Goal: Task Accomplishment & Management: Use online tool/utility

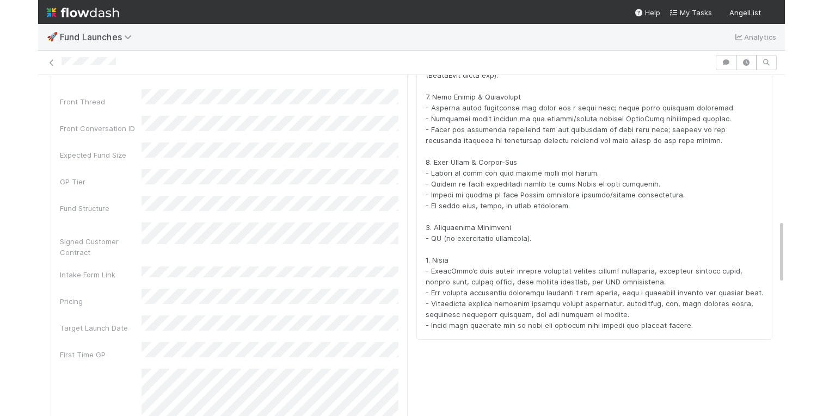
scroll to position [770, 0]
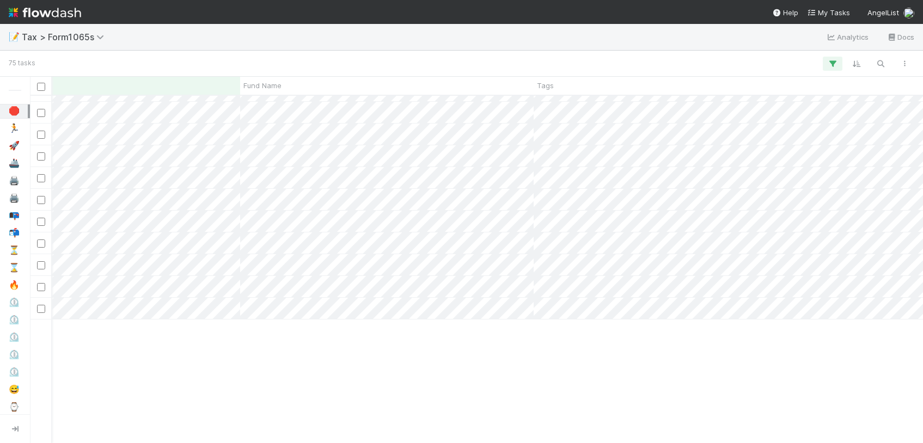
scroll to position [0, 650]
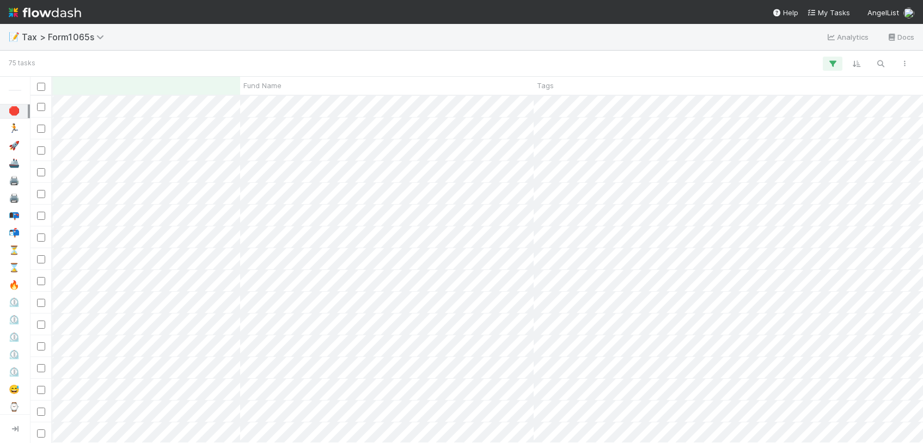
click at [376, 57] on div at bounding box center [474, 64] width 883 height 14
click at [502, 68] on div at bounding box center [474, 64] width 883 height 14
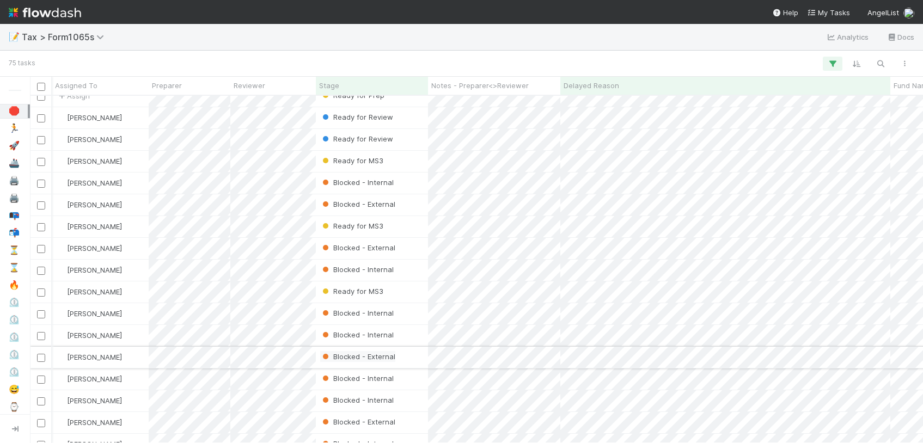
scroll to position [1121, 291]
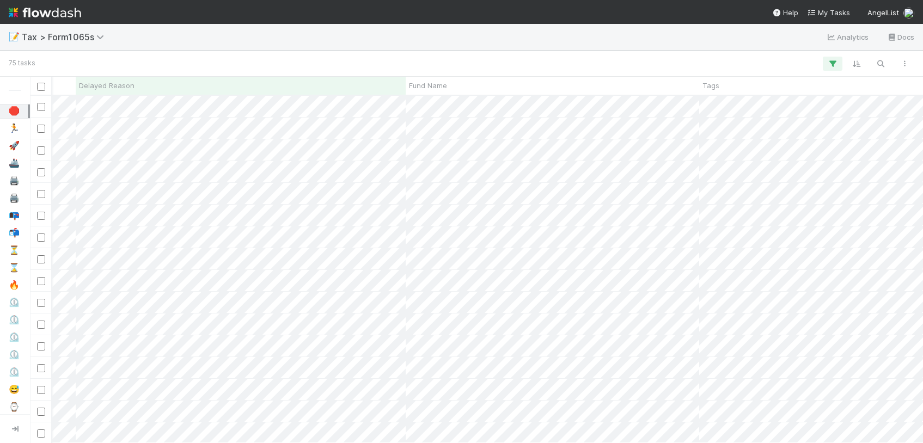
click at [76, 61] on div at bounding box center [474, 64] width 883 height 14
click at [283, 61] on div at bounding box center [474, 64] width 883 height 14
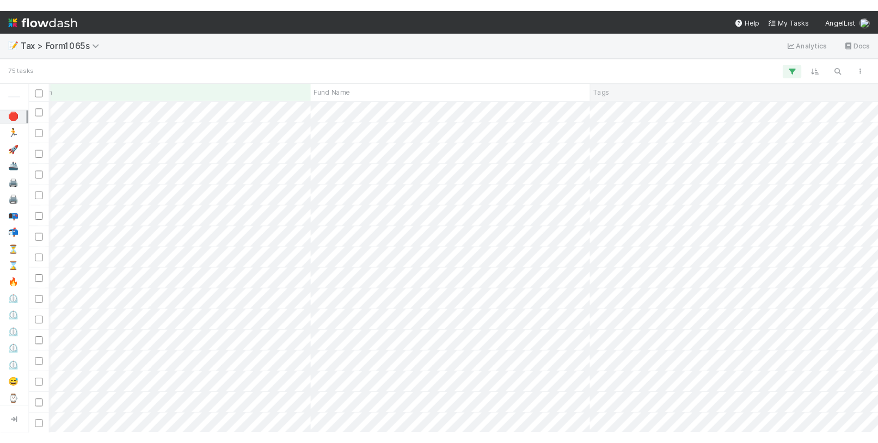
scroll to position [347, 842]
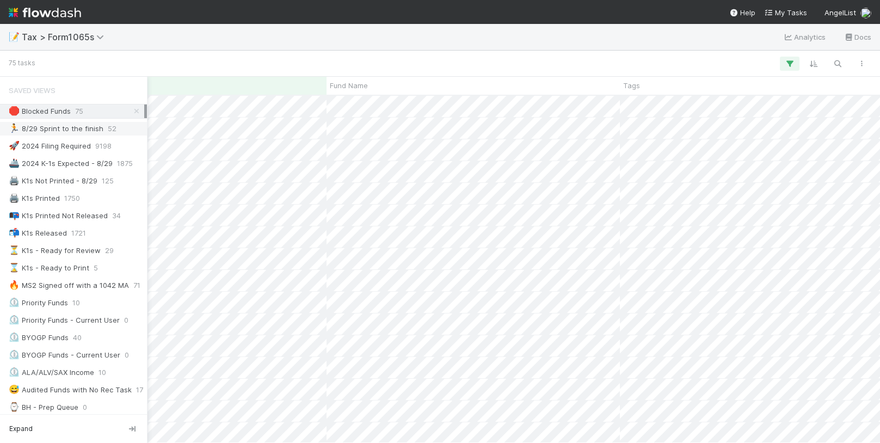
click at [87, 129] on div "🏃 8/29 Sprint to the finish" at bounding box center [56, 129] width 95 height 14
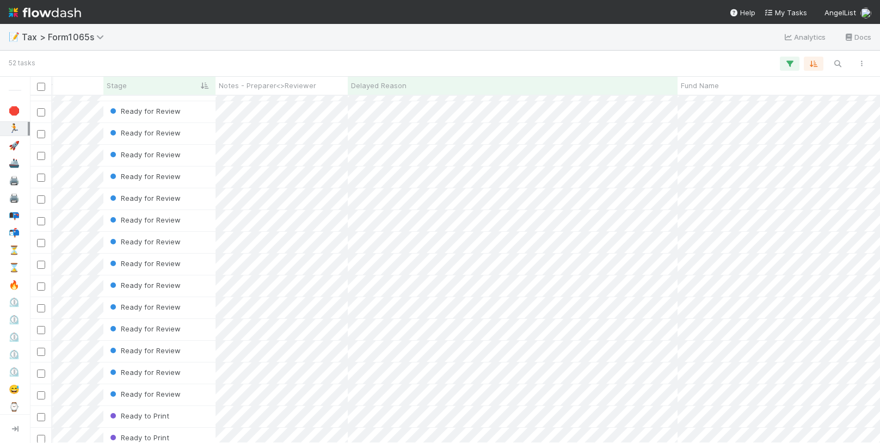
scroll to position [452, 267]
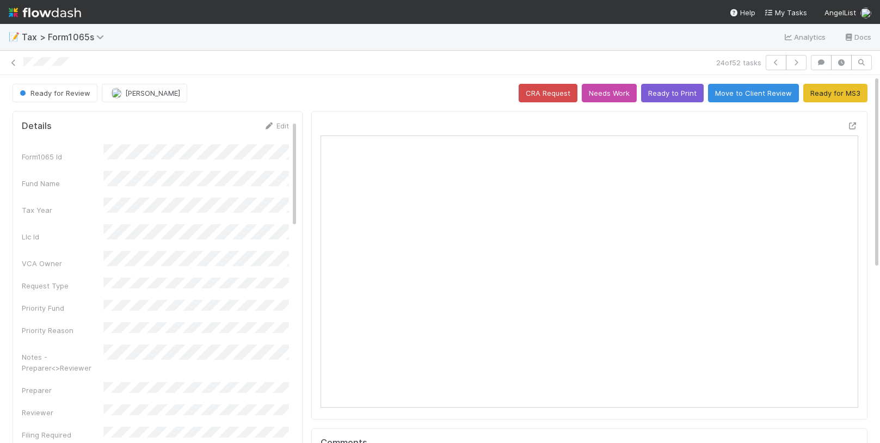
scroll to position [221, 272]
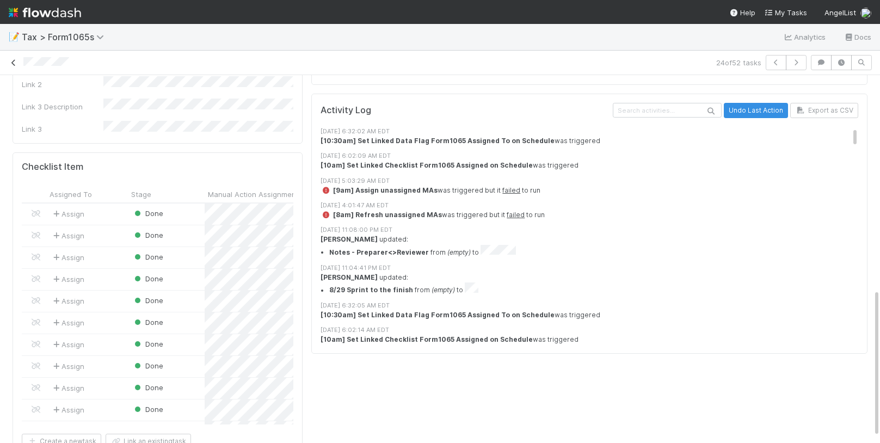
click at [14, 64] on icon at bounding box center [13, 62] width 11 height 7
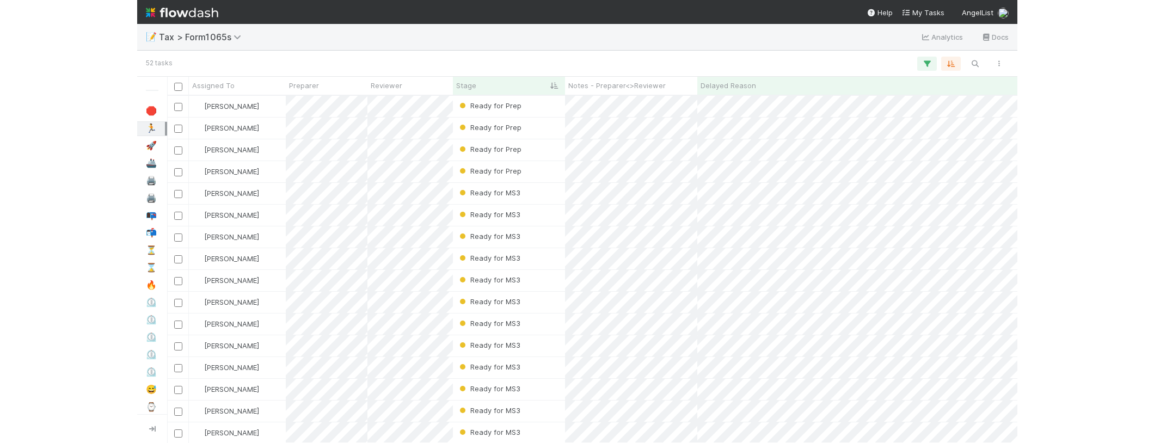
scroll to position [347, 1124]
